Goal: Find specific page/section: Find specific page/section

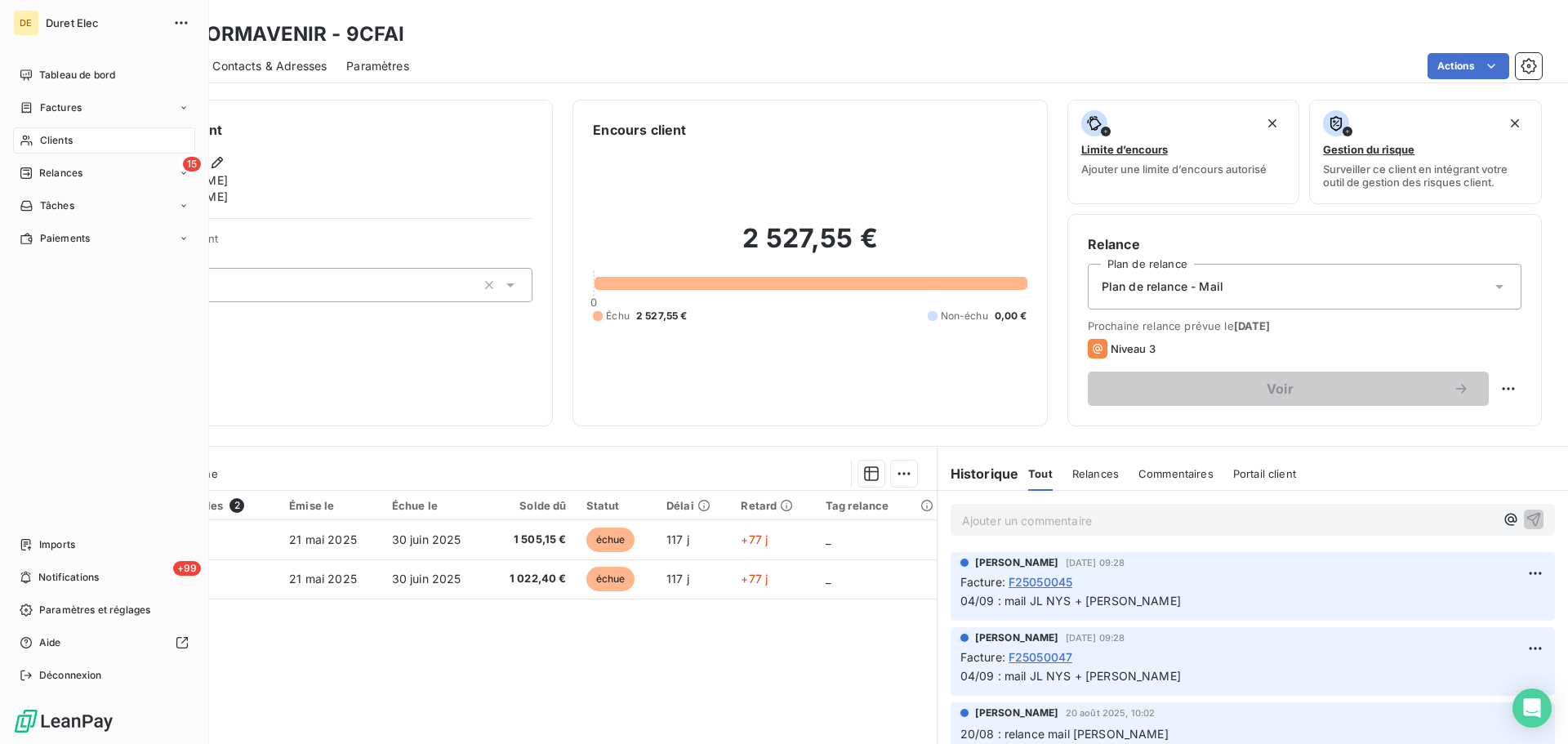
click at [67, 134] on span "Clients" at bounding box center [56, 140] width 33 height 15
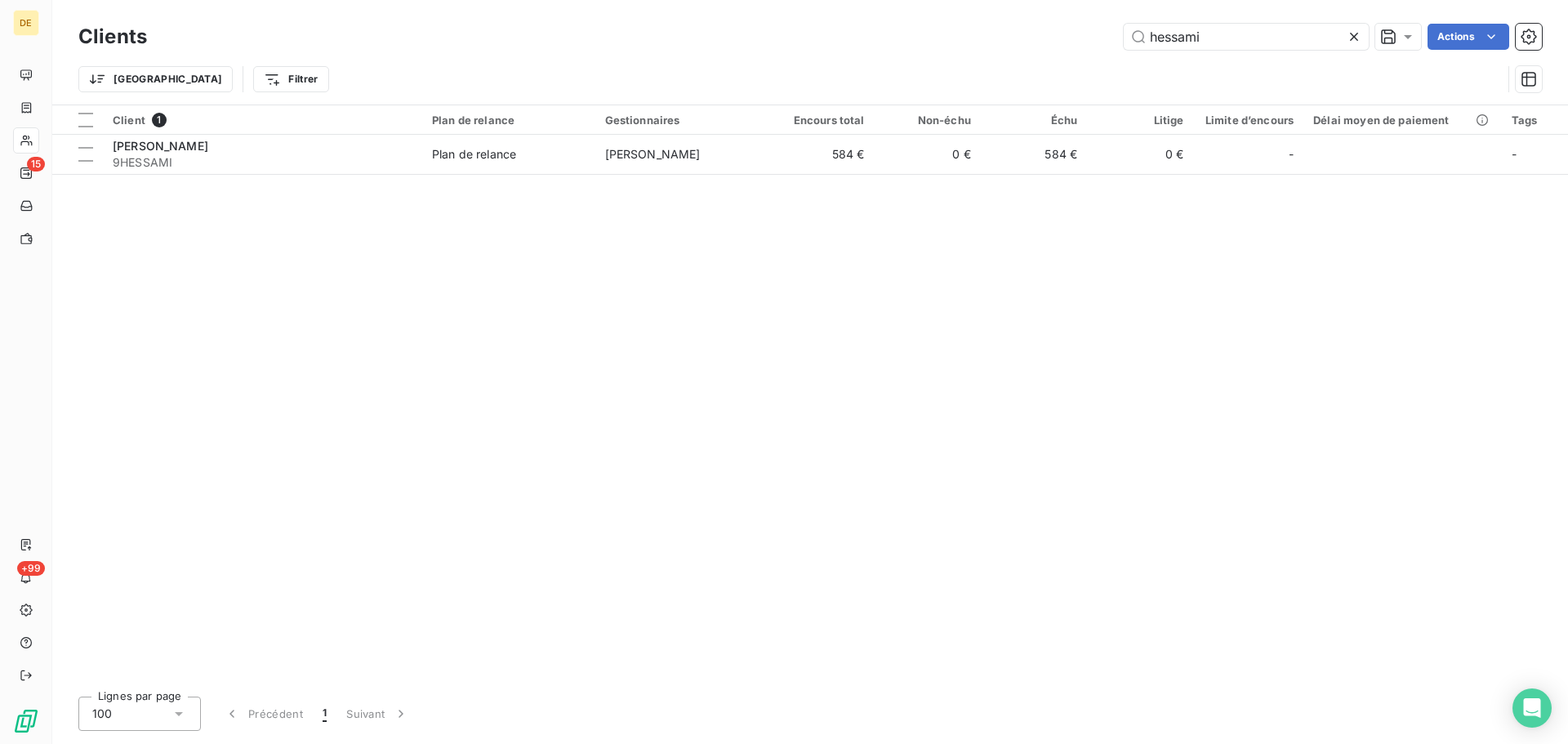
drag, startPoint x: 1234, startPoint y: 35, endPoint x: 1006, endPoint y: 34, distance: 228.0
click at [1006, 34] on div "hessami Actions" at bounding box center [853, 36] width 1375 height 26
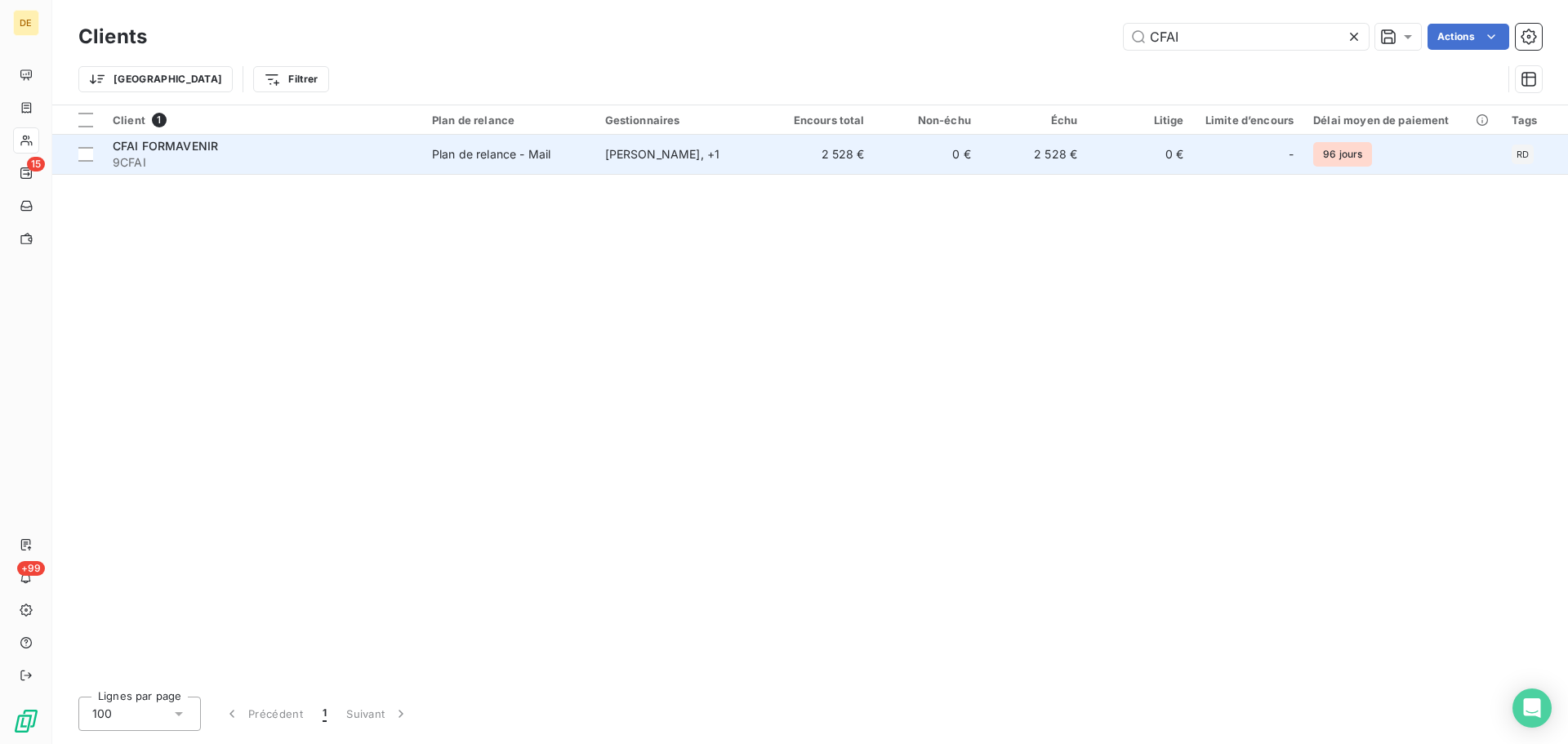
type input "CFAI"
click at [580, 169] on td "Plan de relance - Mail" at bounding box center [509, 153] width 173 height 39
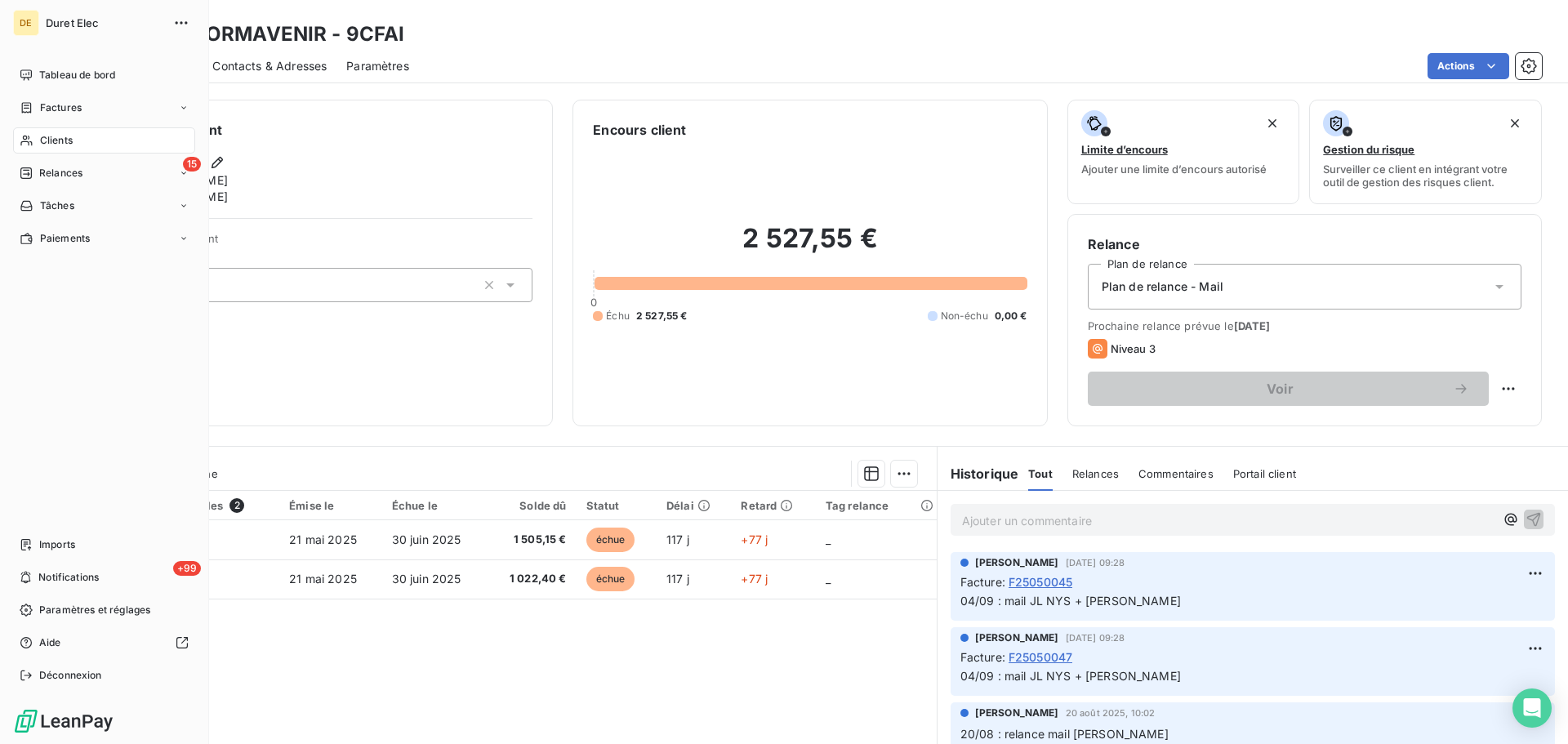
click at [71, 134] on span "Clients" at bounding box center [56, 140] width 33 height 15
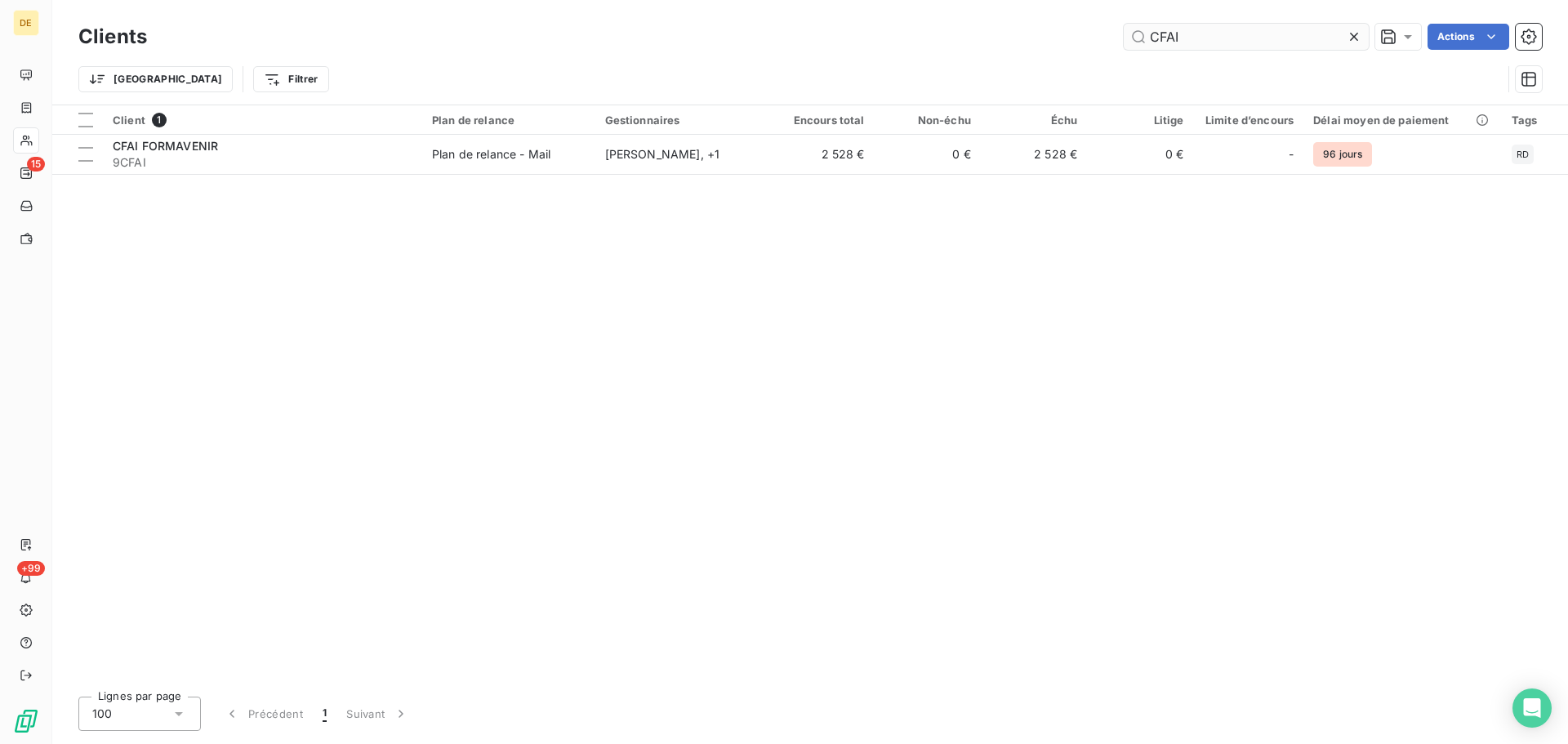
drag, startPoint x: 1188, startPoint y: 43, endPoint x: 1145, endPoint y: 43, distance: 43.0
click at [1145, 43] on input "CFAI" at bounding box center [1246, 36] width 245 height 26
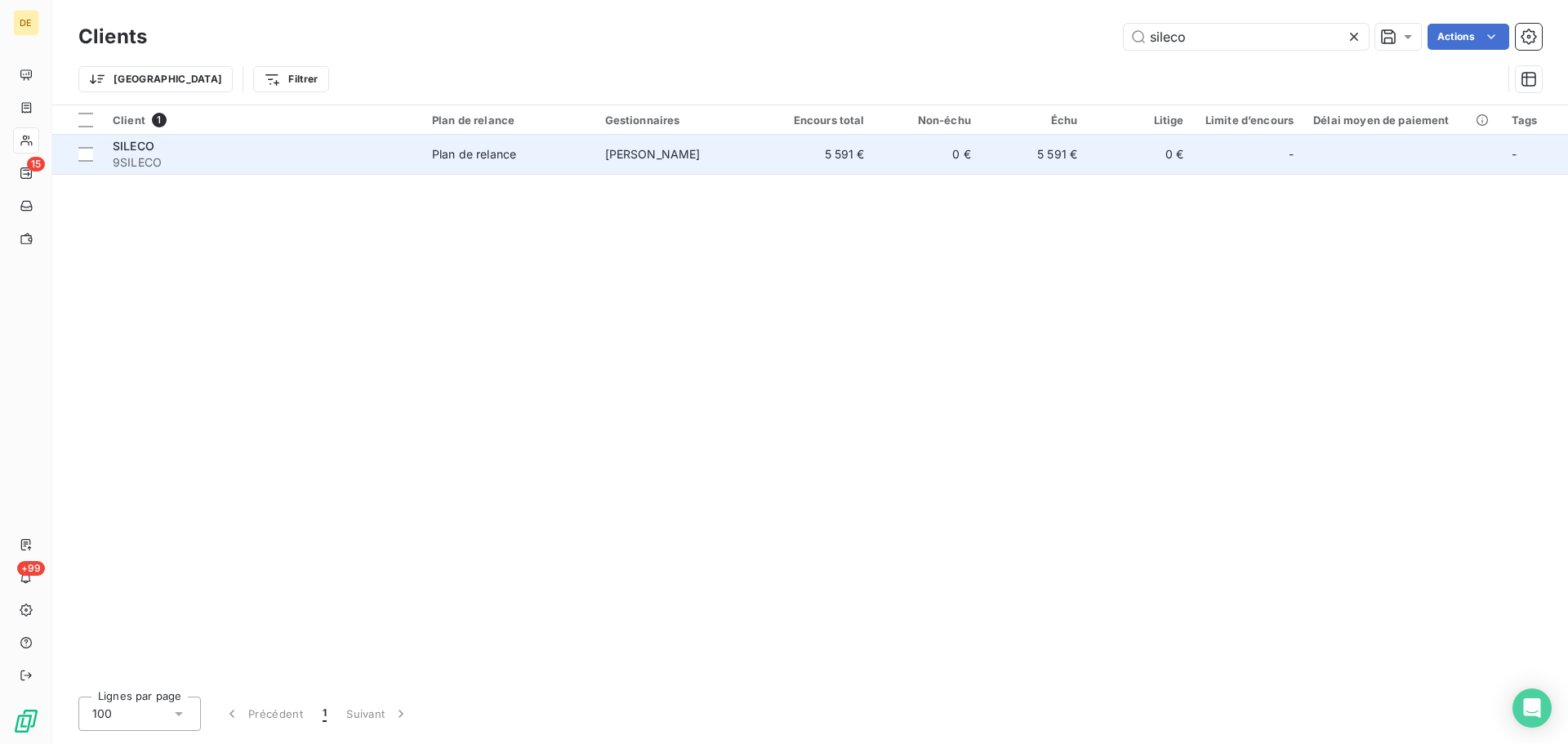
type input "sileco"
click at [700, 160] on td "[PERSON_NAME]" at bounding box center [682, 153] width 173 height 39
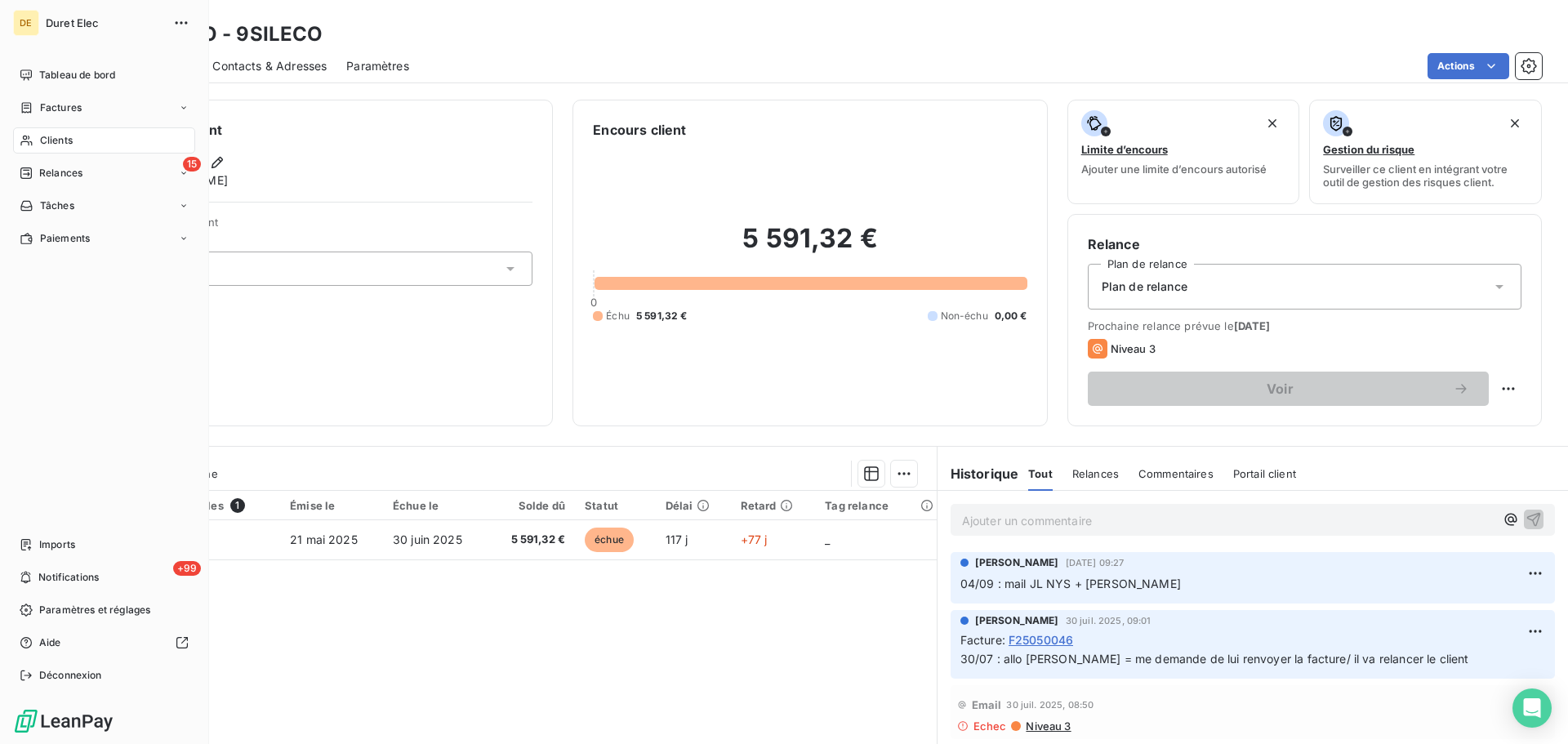
drag, startPoint x: 76, startPoint y: 150, endPoint x: 206, endPoint y: 128, distance: 131.8
click at [76, 150] on div "Clients" at bounding box center [103, 141] width 182 height 26
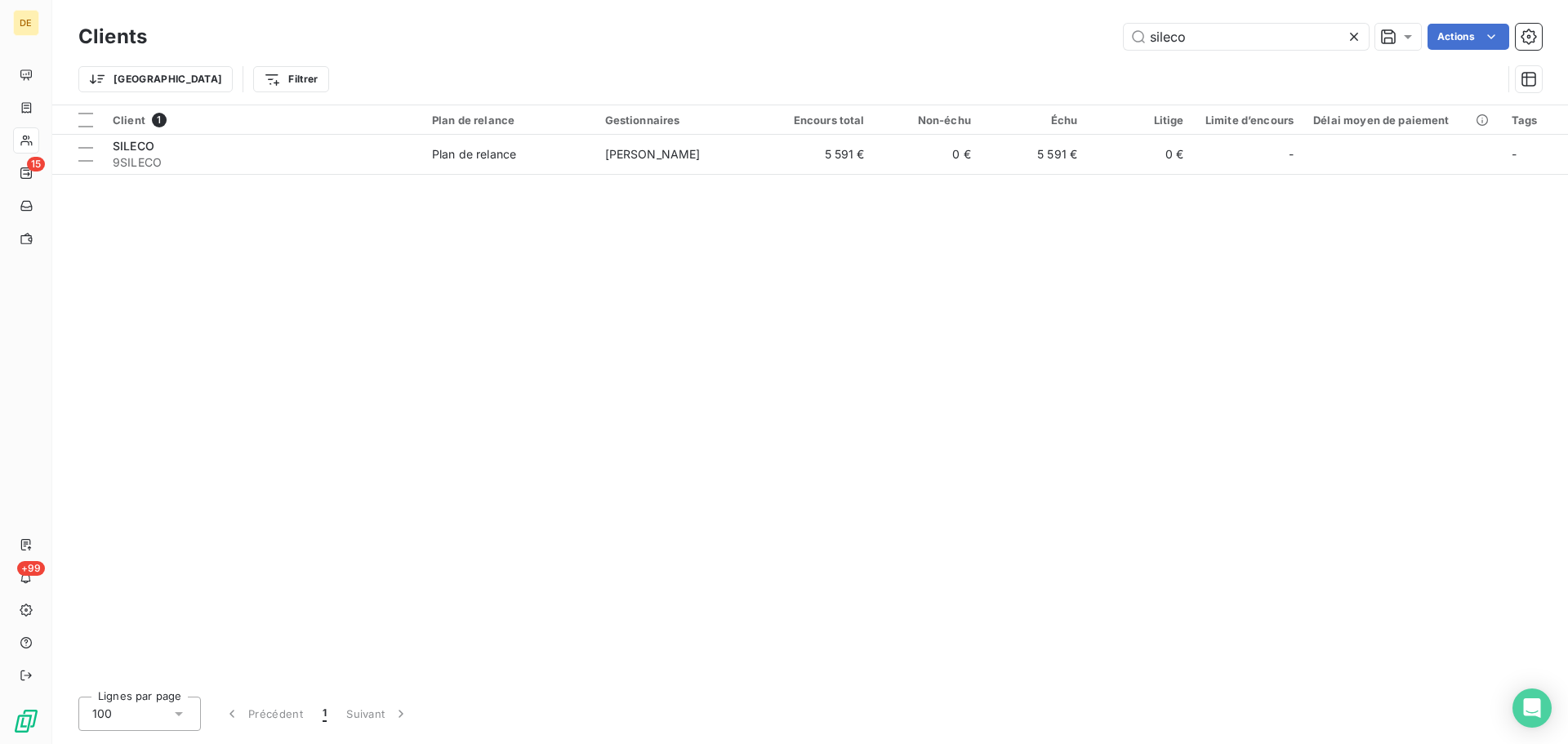
drag, startPoint x: 1222, startPoint y: 37, endPoint x: 1028, endPoint y: 40, distance: 194.0
click at [1028, 40] on div "sileco Actions" at bounding box center [853, 36] width 1375 height 26
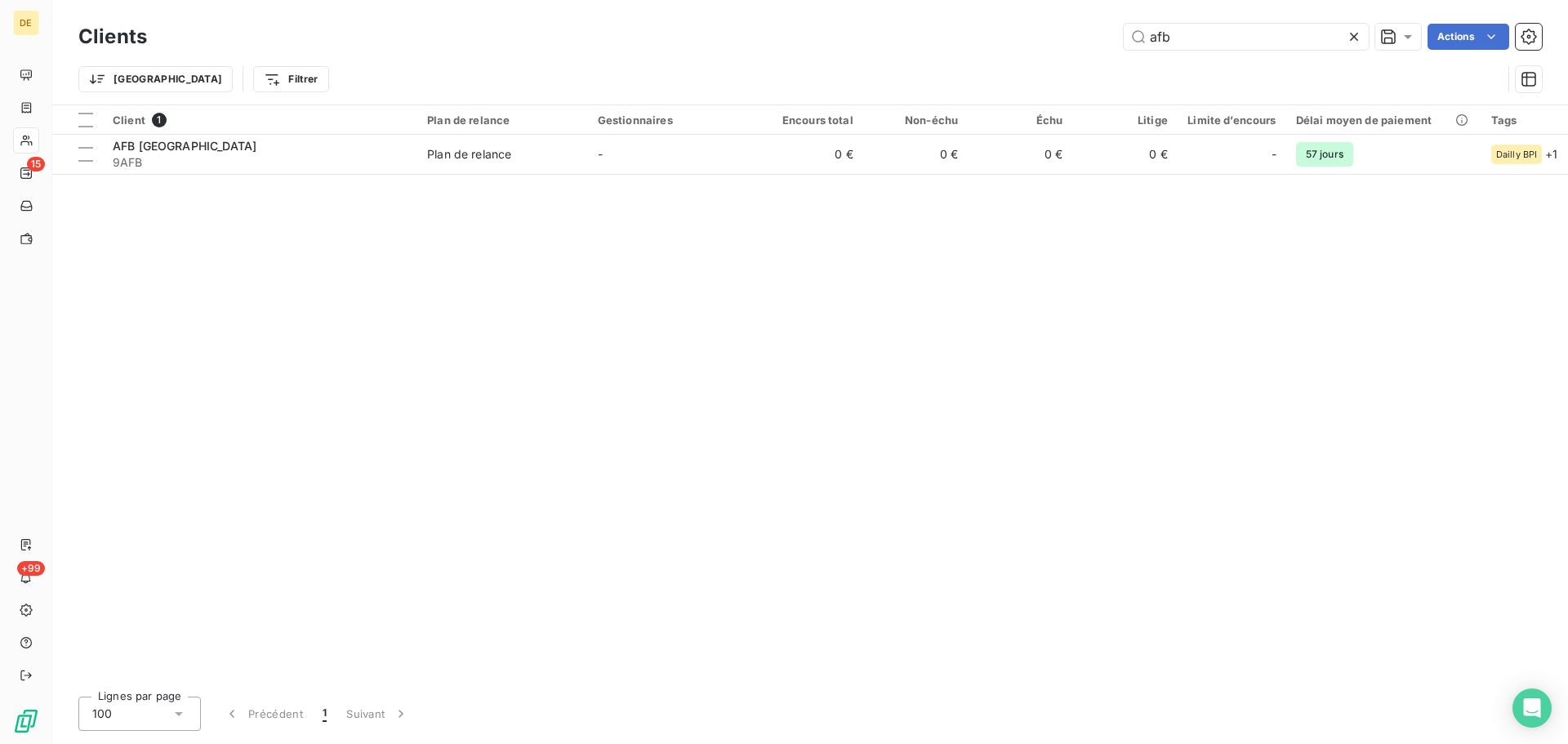
type input "afb"
click at [747, 176] on div "Client 1 Plan de relance Gestionnaires Encours total Non-échu Échu Litige Limit…" at bounding box center [810, 394] width 1515 height 578
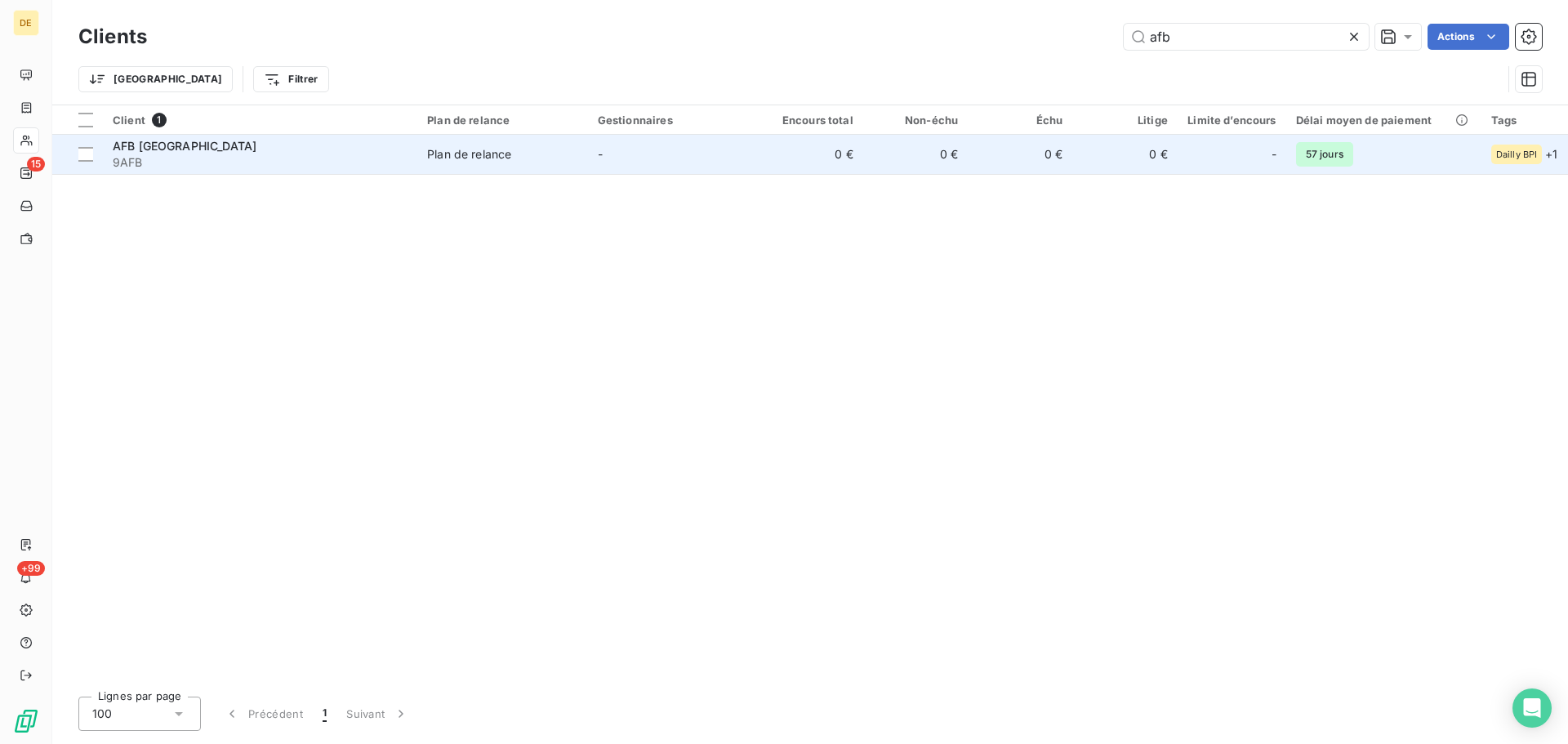
click at [743, 166] on td "-" at bounding box center [673, 153] width 171 height 39
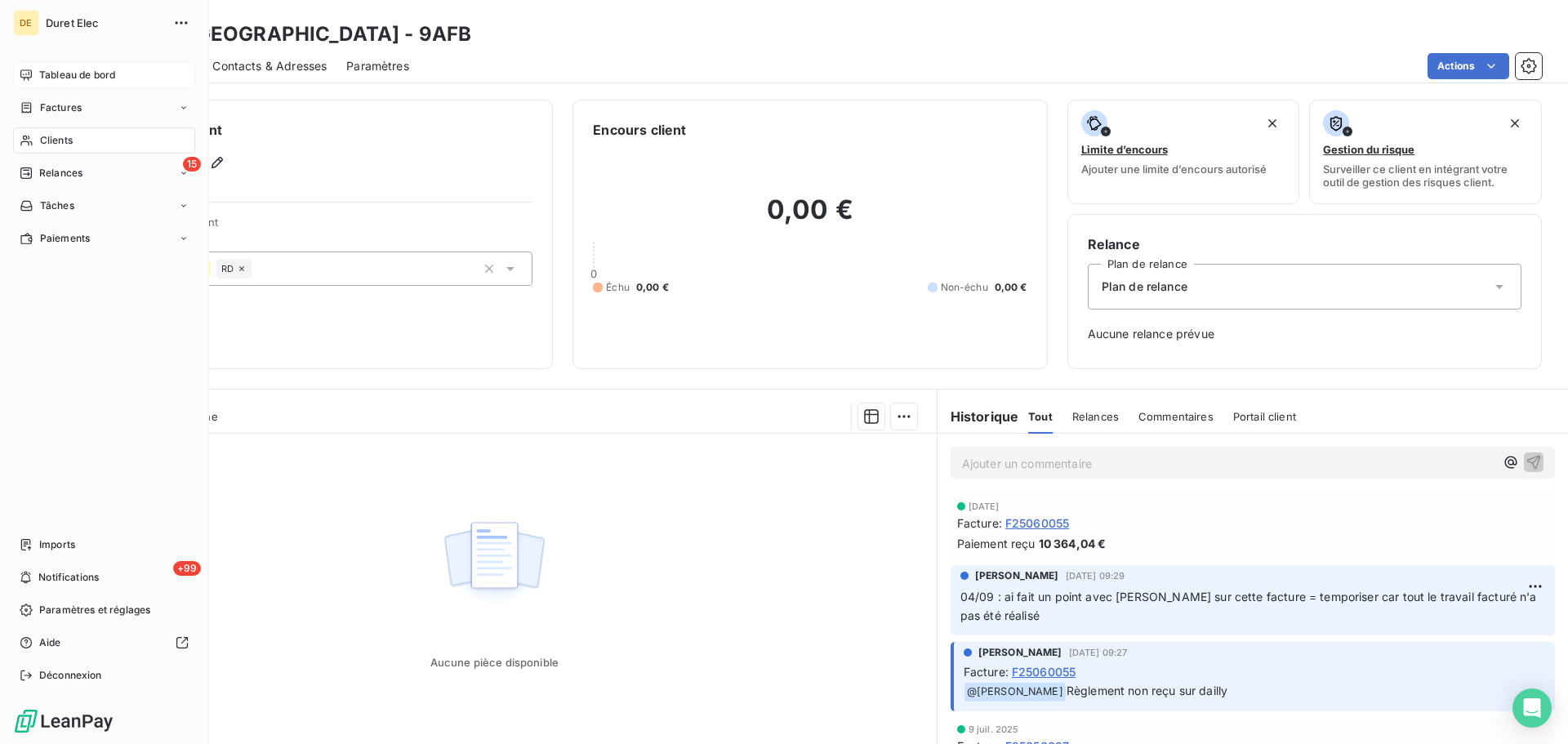
click at [47, 72] on span "Tableau de bord" at bounding box center [77, 75] width 76 height 15
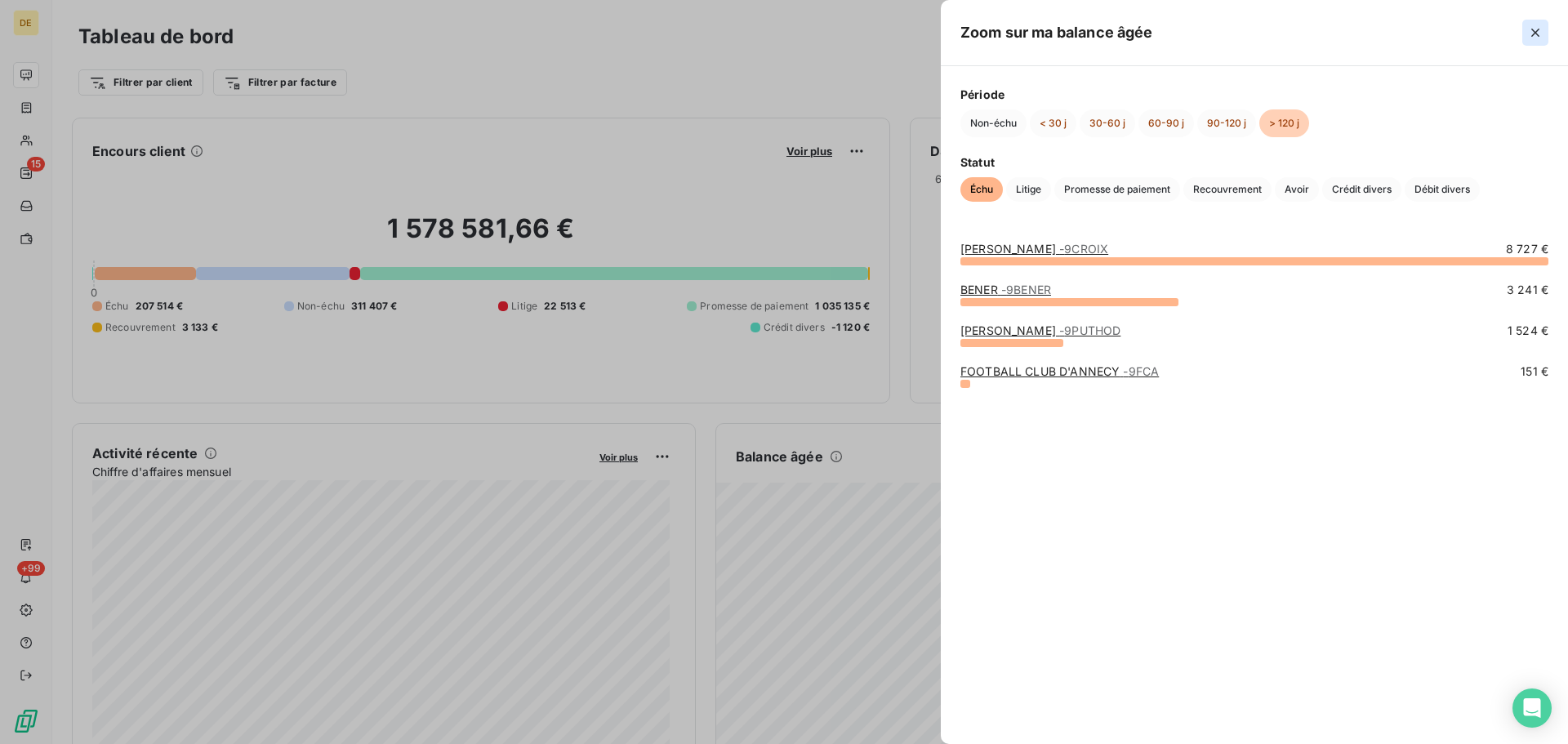
click at [1537, 37] on icon "button" at bounding box center [1534, 32] width 16 height 16
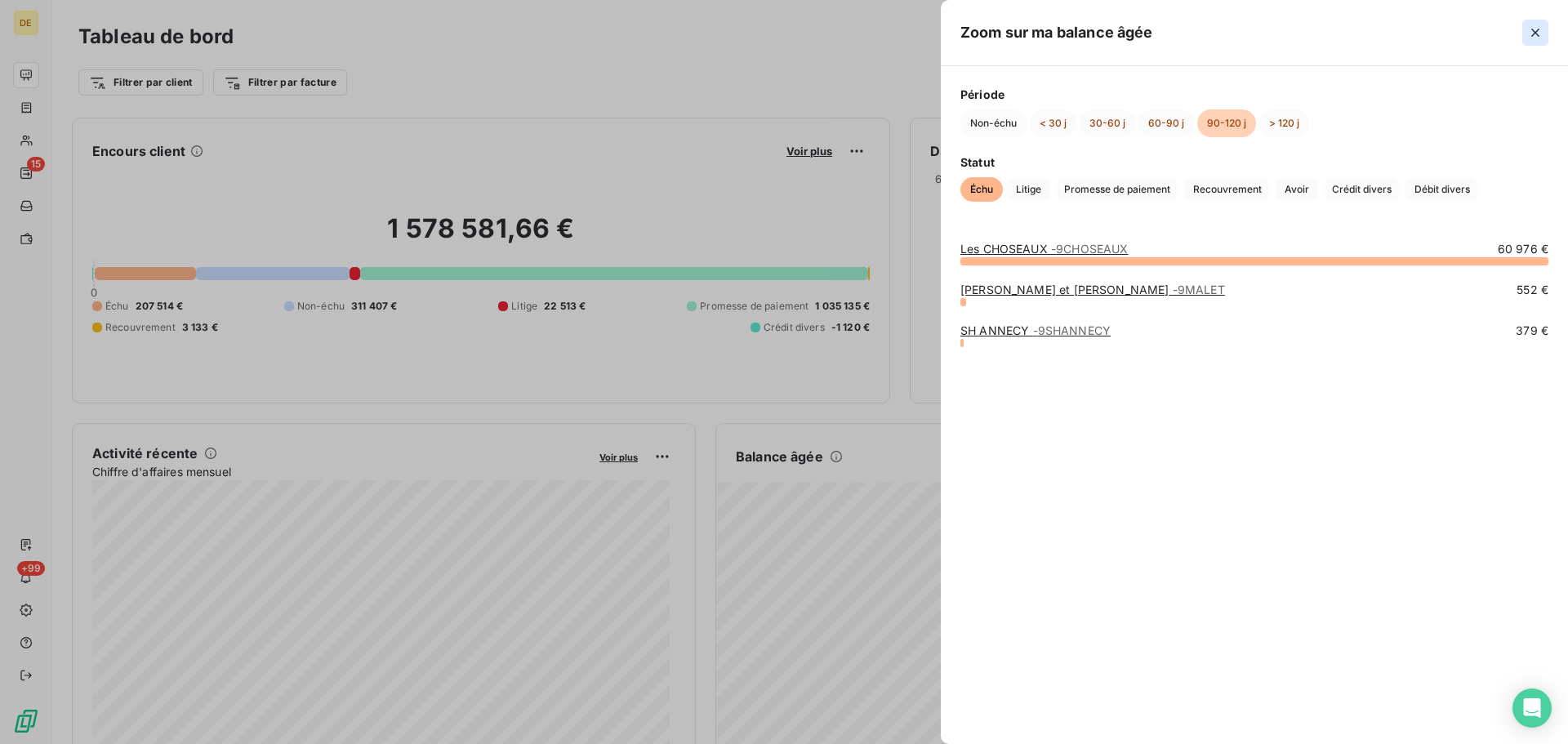
click at [1534, 37] on icon "button" at bounding box center [1534, 32] width 16 height 16
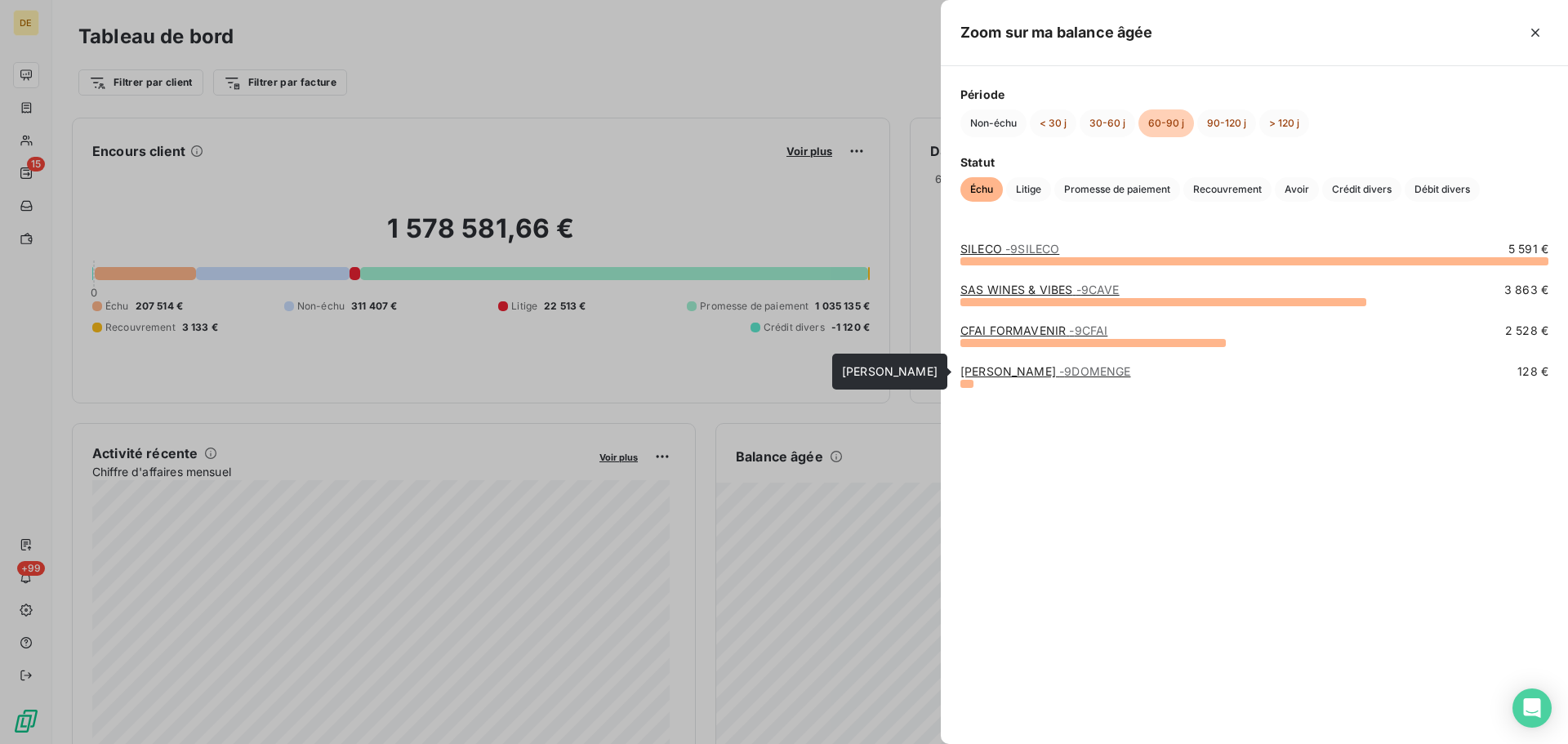
click at [1072, 370] on span "- 9DOMENGE" at bounding box center [1095, 371] width 71 height 14
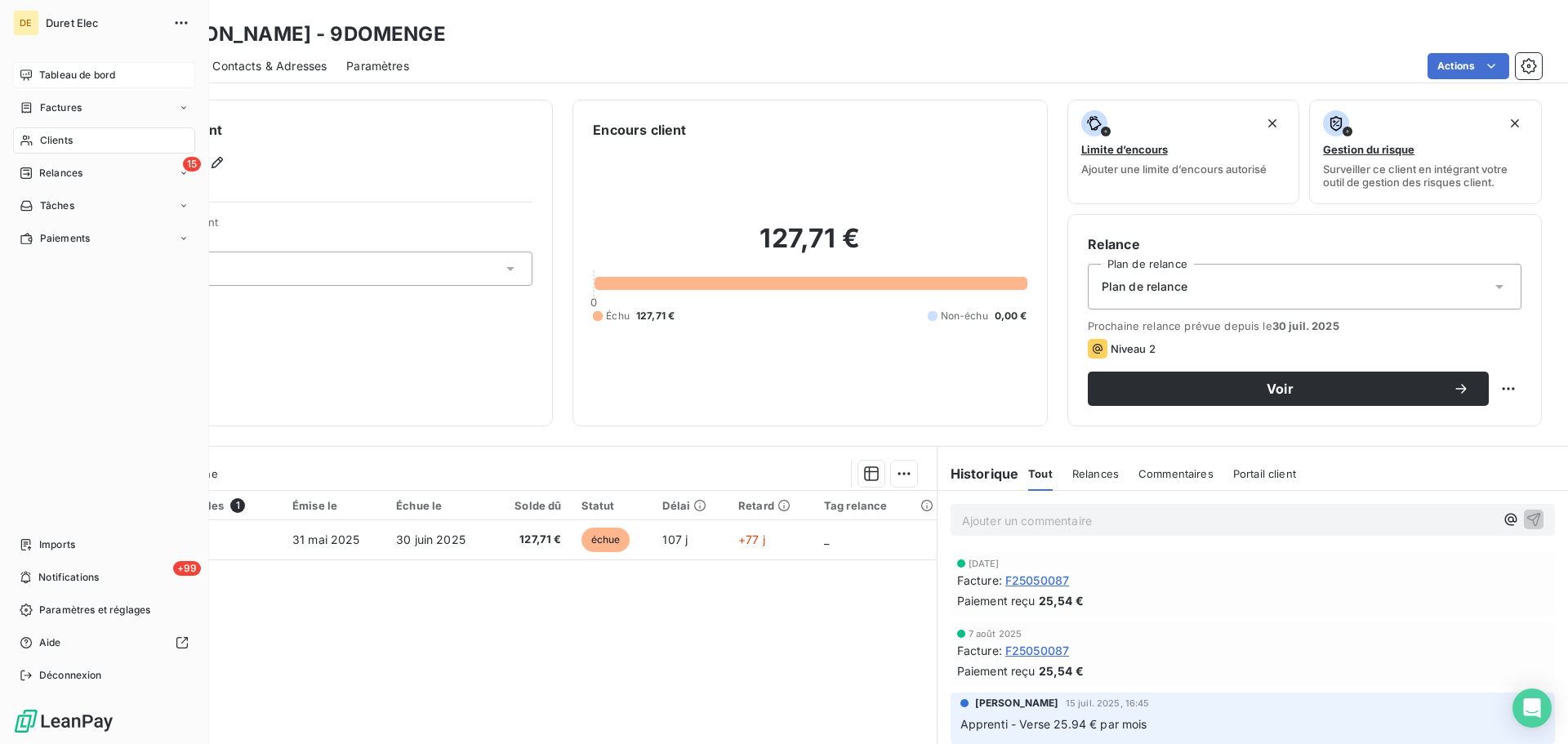
click at [98, 75] on span "Tableau de bord" at bounding box center [77, 75] width 76 height 15
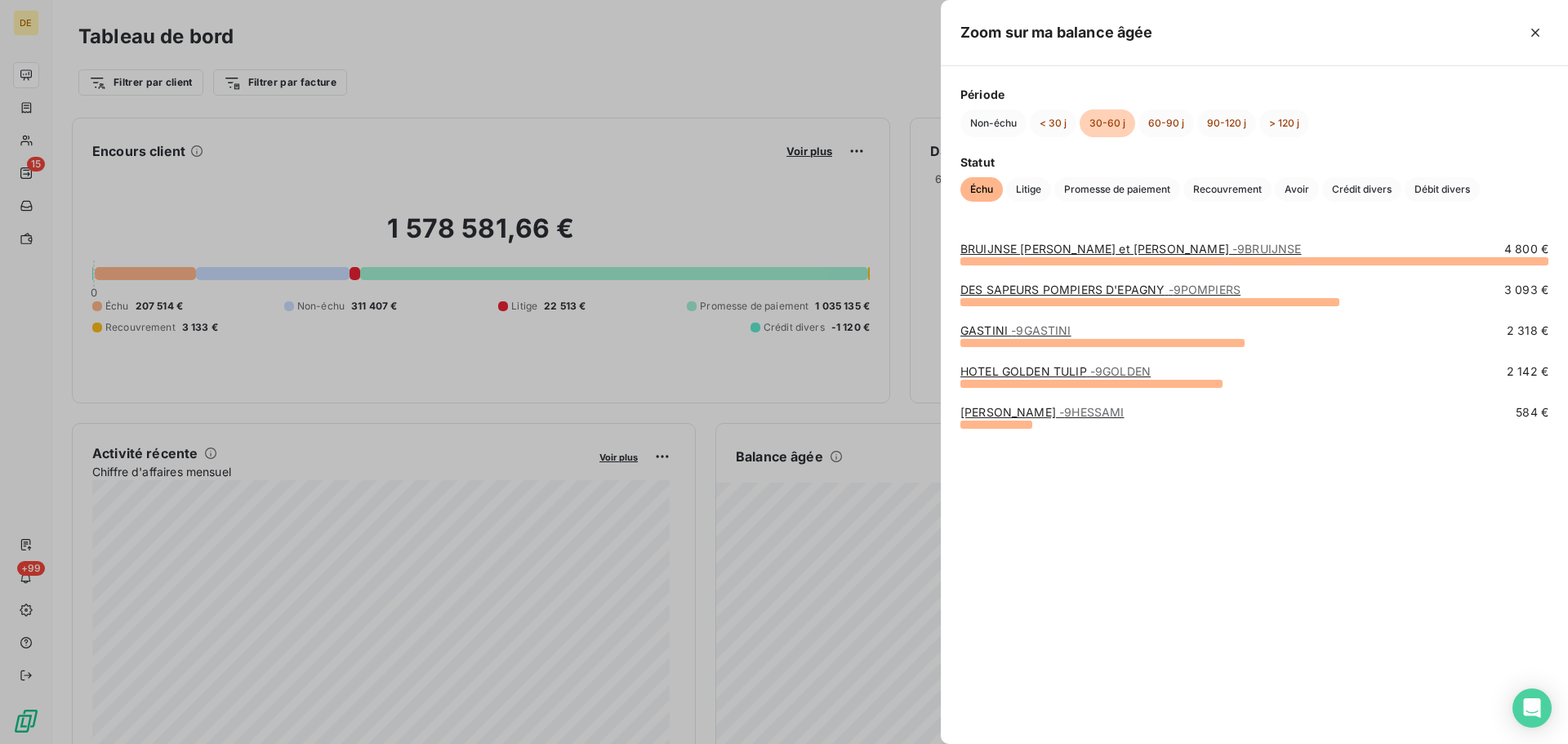
click at [1027, 247] on link "BRUIJNSE [PERSON_NAME] et Antoine - 9BRUIJNSE" at bounding box center [1131, 248] width 341 height 14
